Goal: Check status: Check status

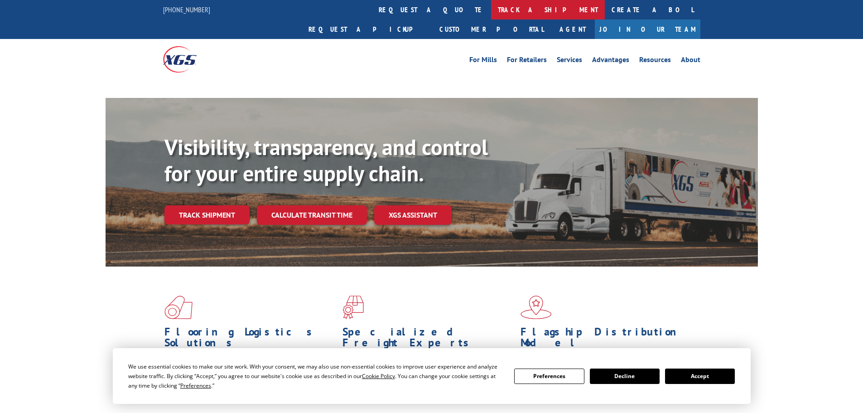
click at [491, 5] on link "track a shipment" at bounding box center [548, 9] width 114 height 19
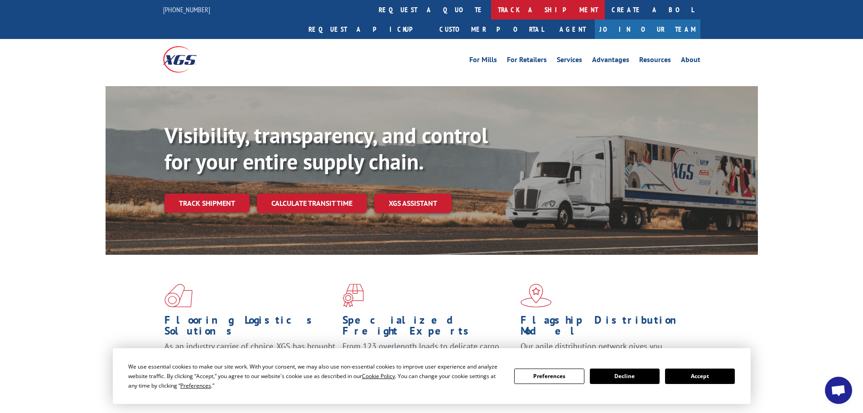
click at [491, 14] on link "track a shipment" at bounding box center [548, 9] width 114 height 19
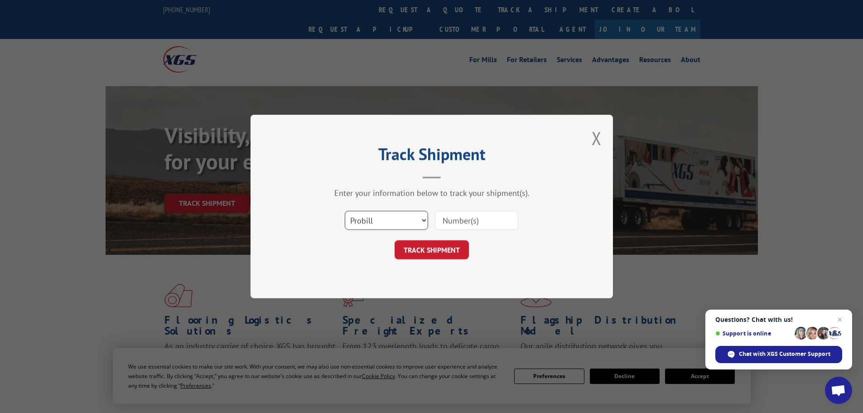
click at [401, 223] on select "Select category... Probill BOL PO" at bounding box center [386, 220] width 83 height 19
select select "bol"
click at [345, 211] on select "Select category... Probill BOL PO" at bounding box center [386, 220] width 83 height 19
click at [445, 222] on input at bounding box center [476, 220] width 83 height 19
paste input "041339550"
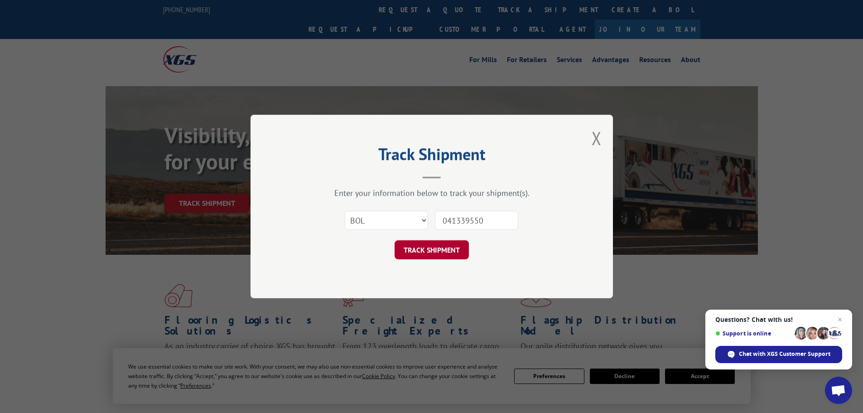
type input "041339550"
click at [420, 256] on button "TRACK SHIPMENT" at bounding box center [431, 249] width 74 height 19
